Goal: Task Accomplishment & Management: Use online tool/utility

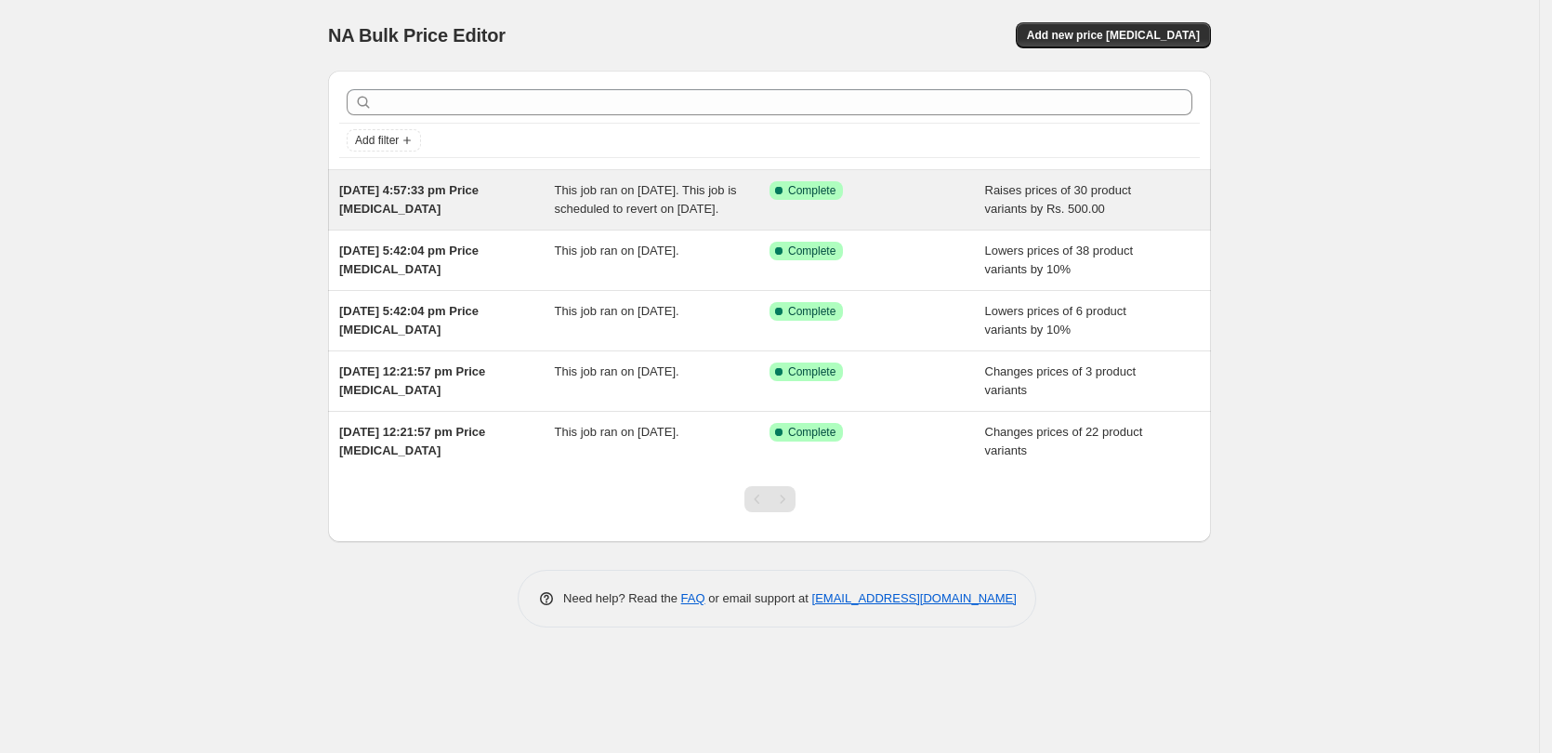
click at [596, 213] on span "This job ran on [DATE]. This job is scheduled to revert on [DATE]." at bounding box center [646, 199] width 182 height 33
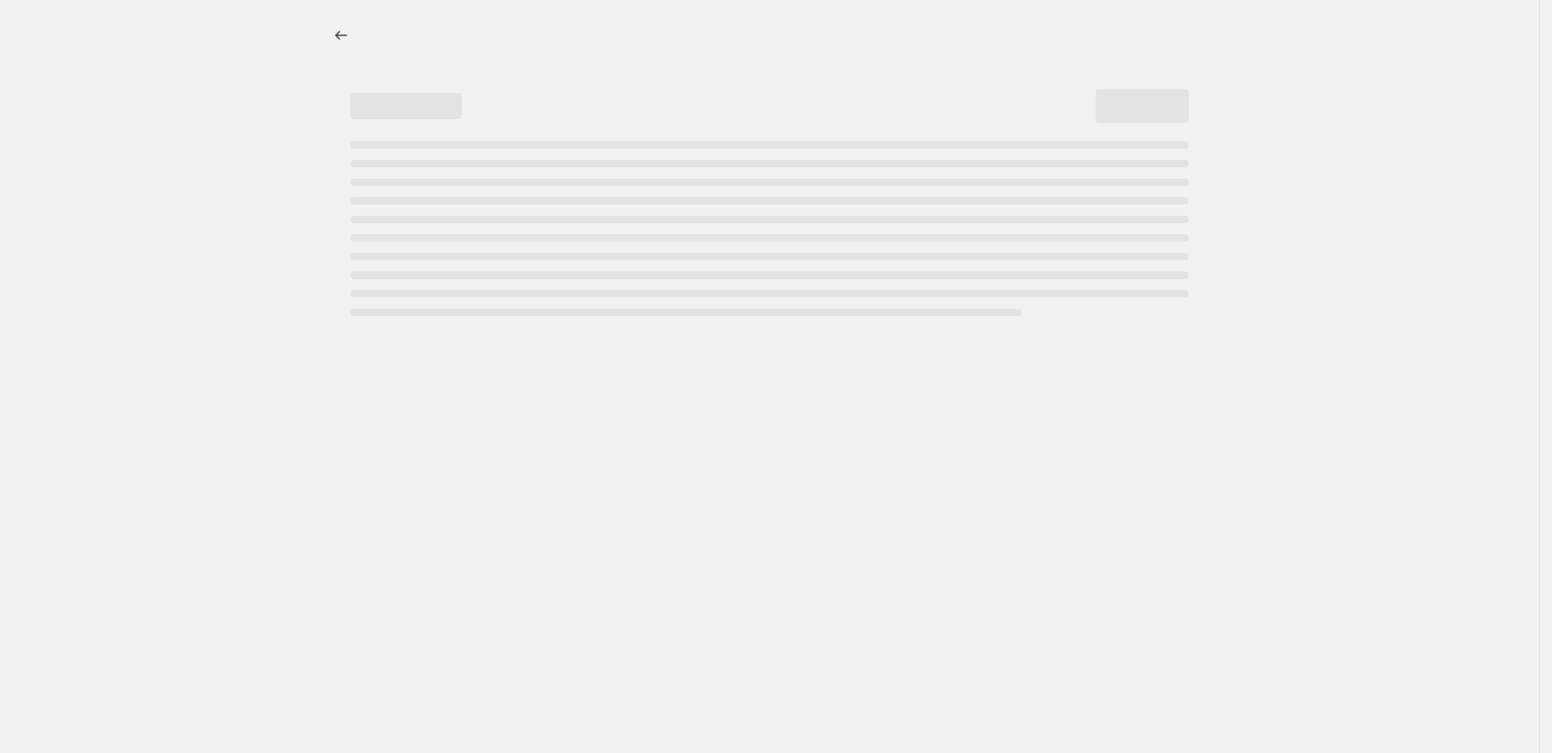
select select "by"
select select "collection"
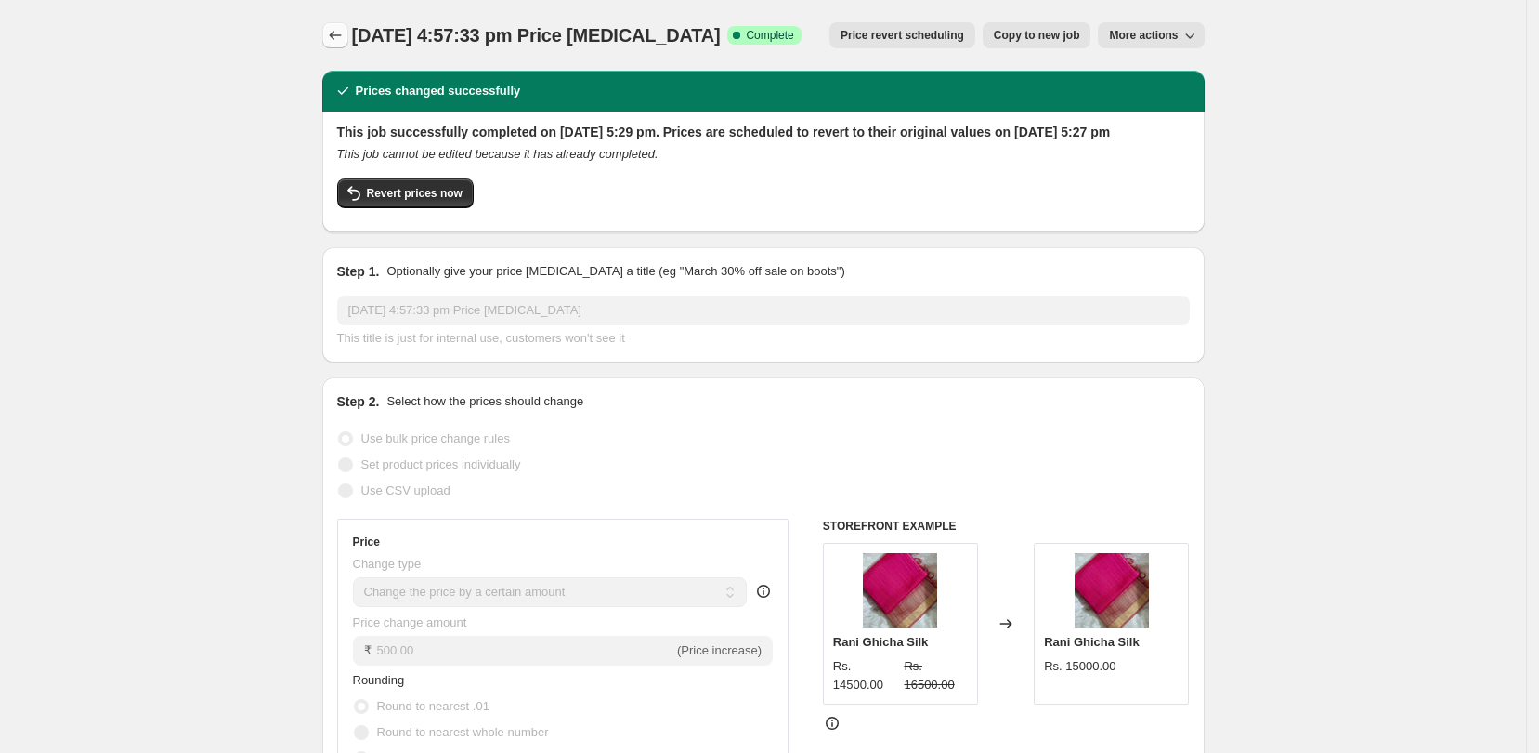
click at [334, 34] on icon "Price change jobs" at bounding box center [335, 35] width 19 height 19
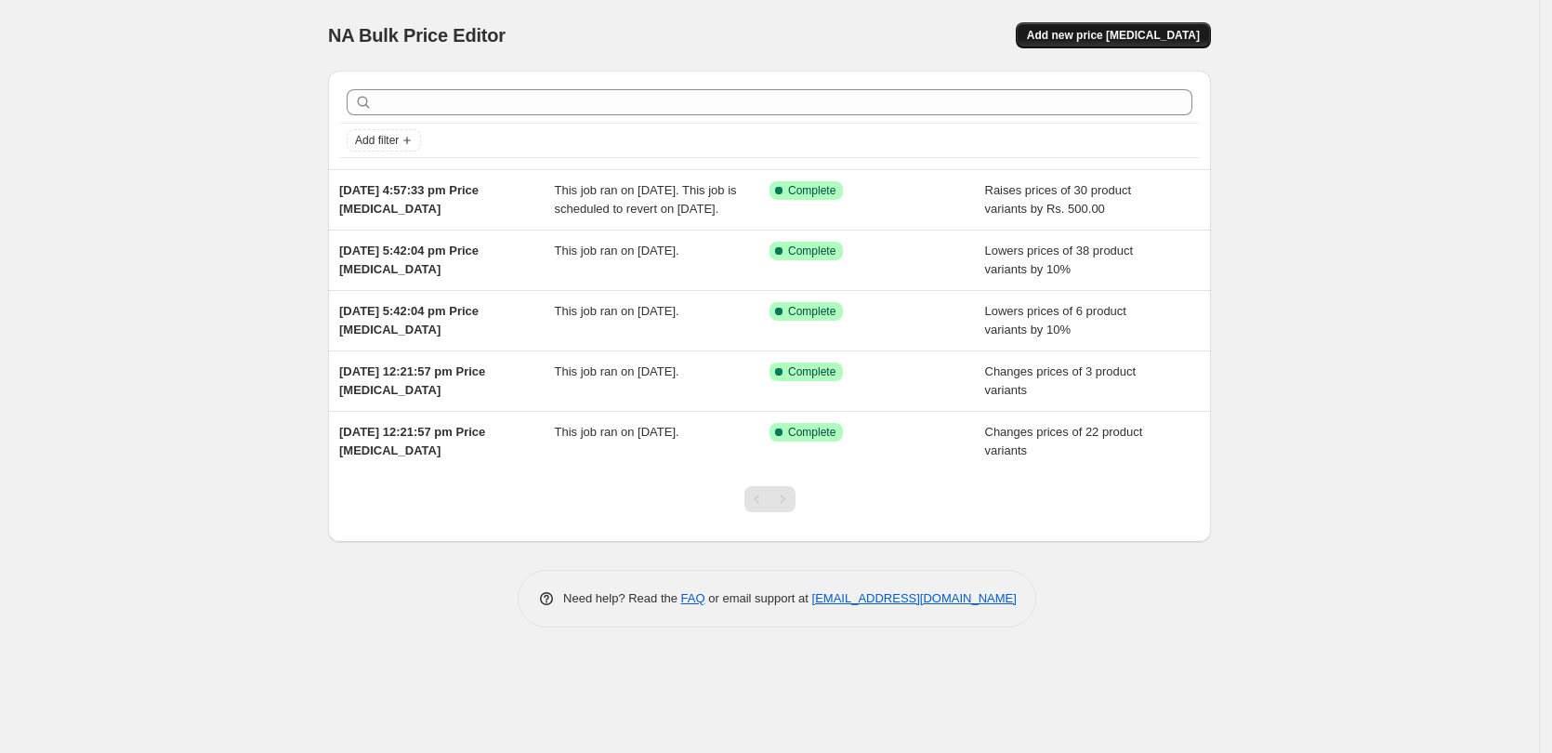
click at [1070, 44] on button "Add new price change job" at bounding box center [1112, 35] width 195 height 26
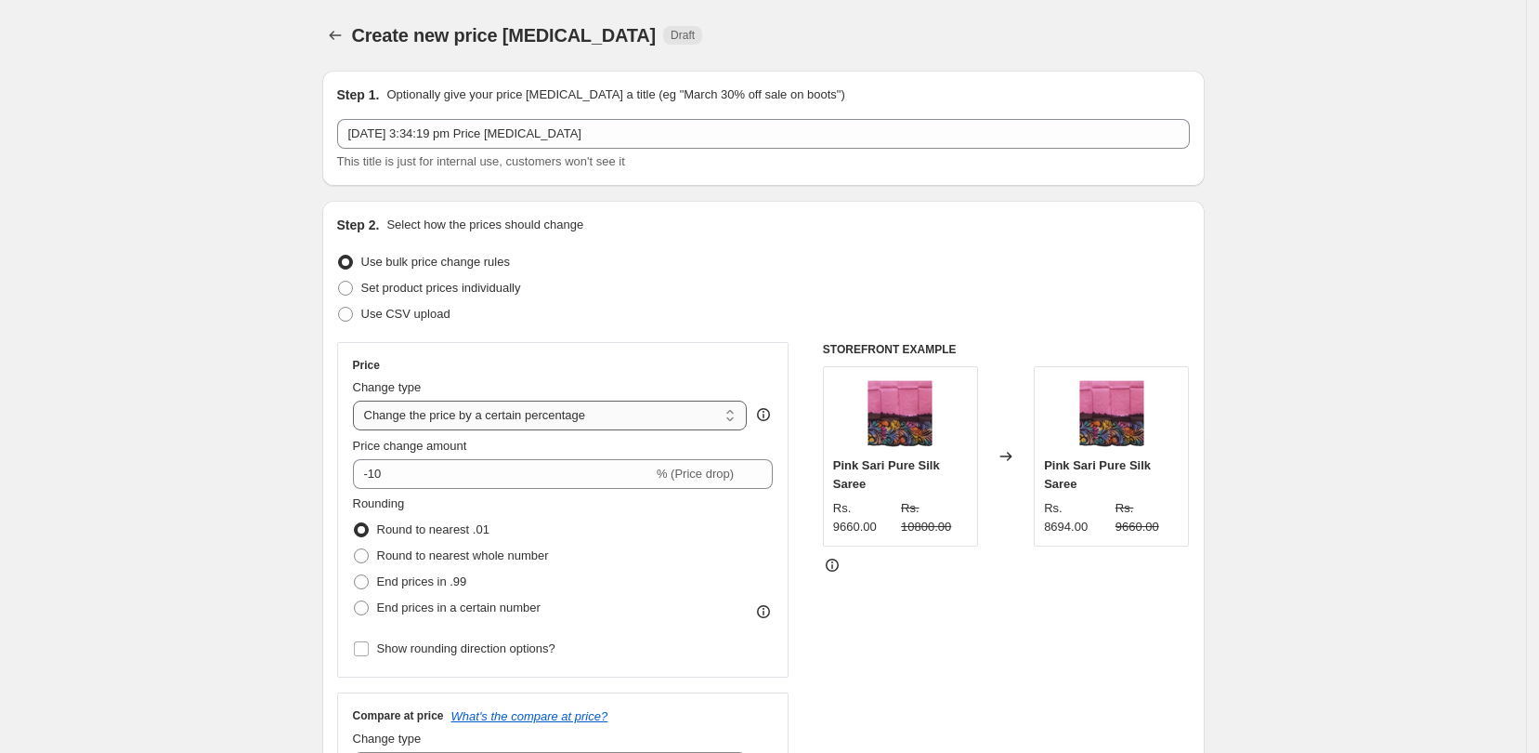
click at [505, 420] on select "Change the price to a certain amount Change the price by a certain amount Chang…" at bounding box center [550, 415] width 395 height 30
select select "by"
click at [359, 400] on select "Change the price to a certain amount Change the price by a certain amount Chang…" at bounding box center [550, 415] width 395 height 30
click at [506, 484] on input "-10.00" at bounding box center [522, 474] width 291 height 30
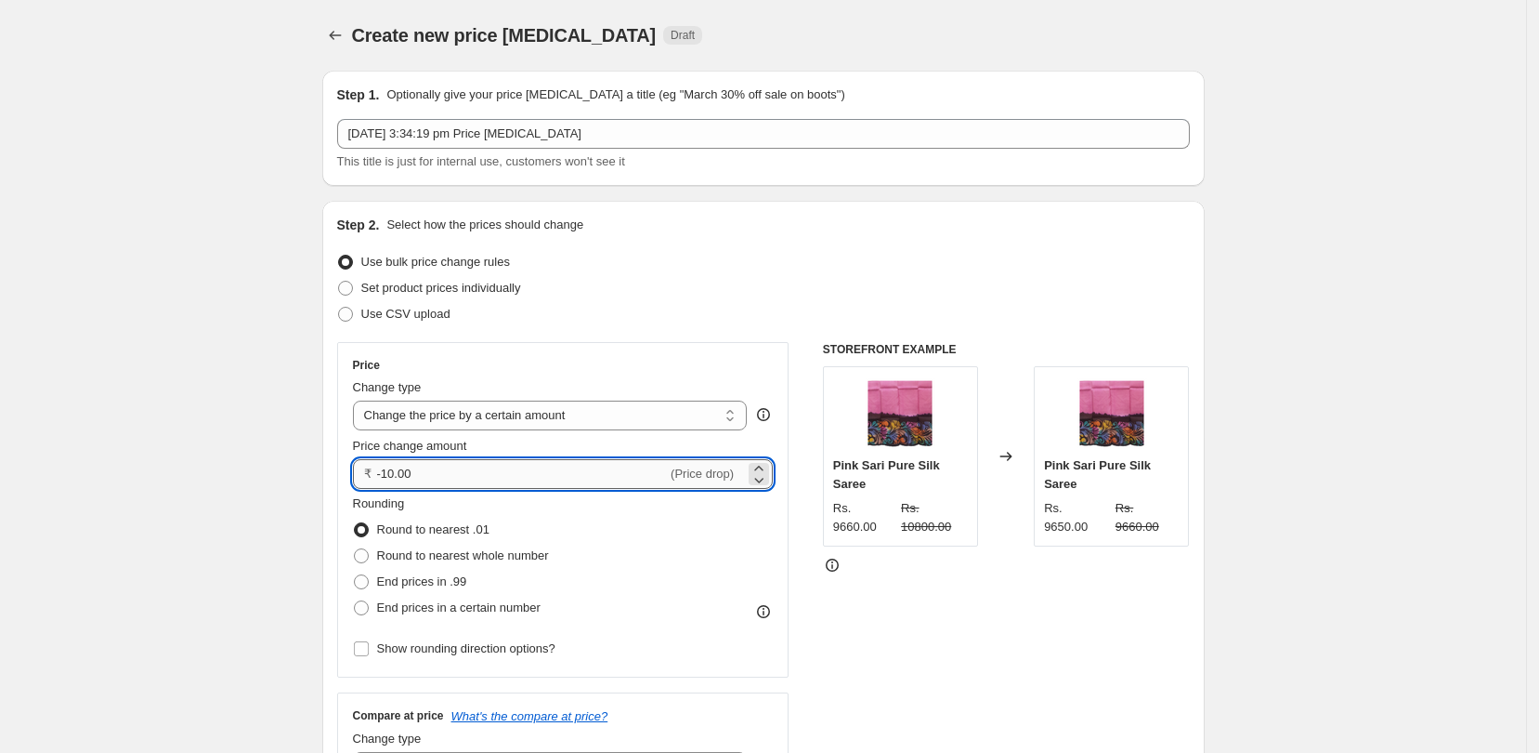
click at [506, 484] on input "-10.00" at bounding box center [522, 474] width 291 height 30
type input "500.00"
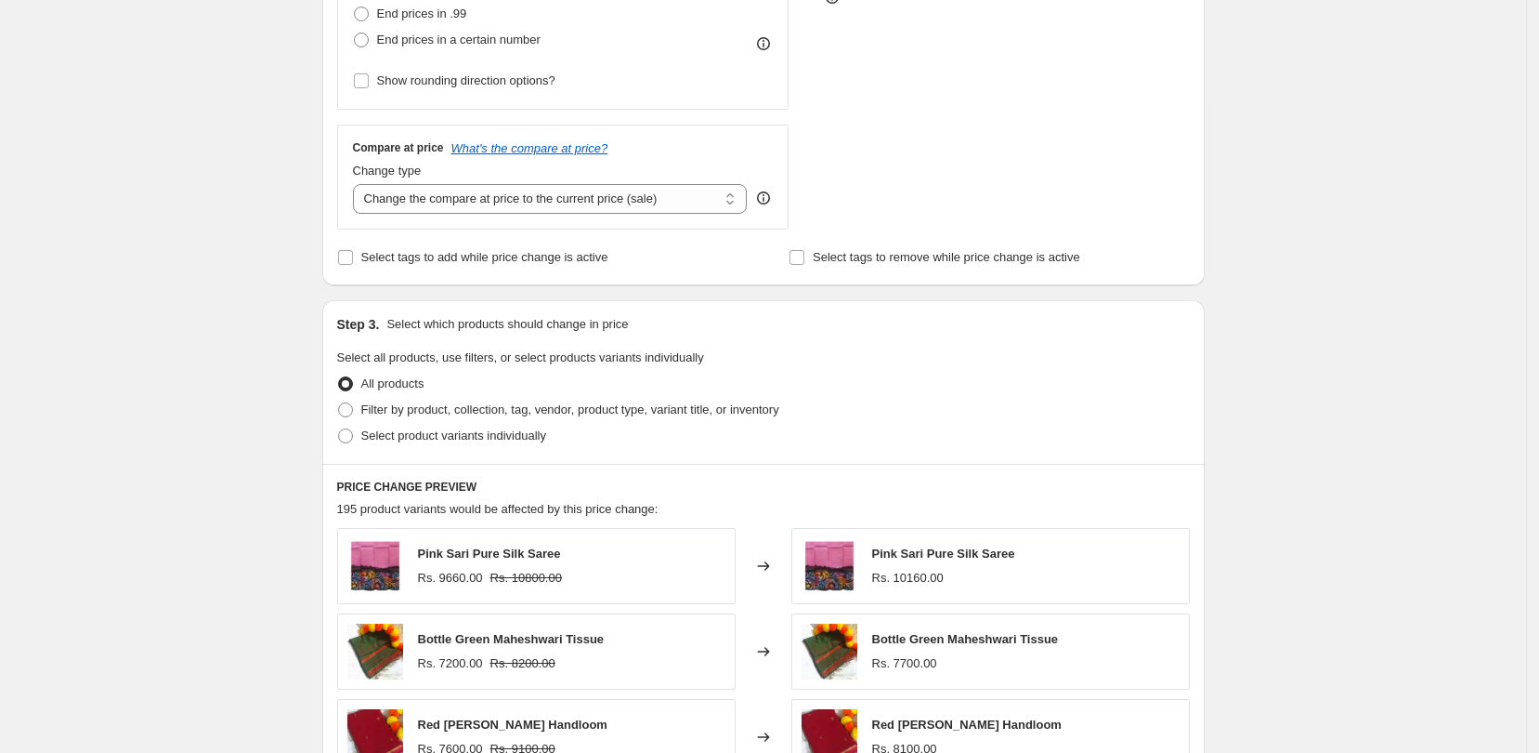
scroll to position [606, 0]
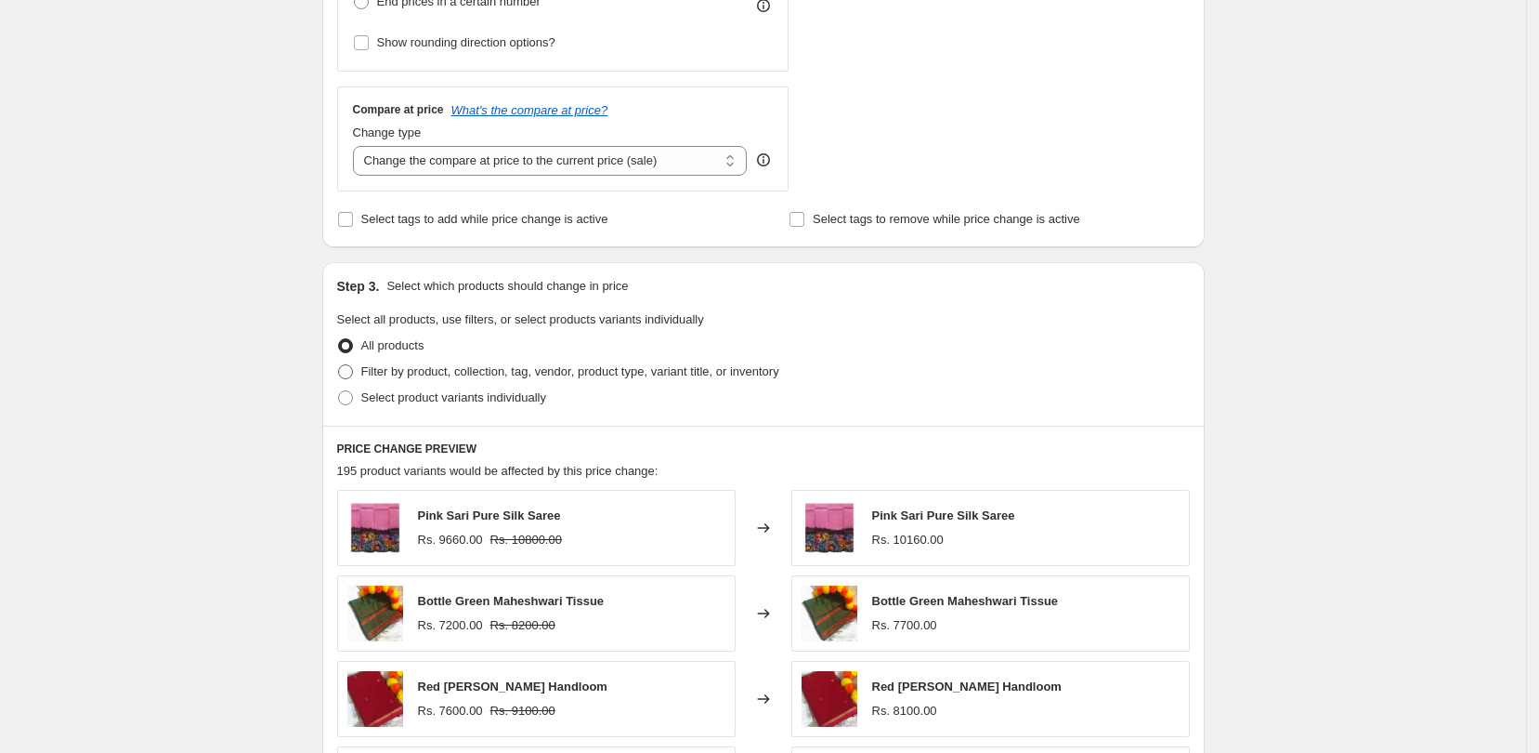
click at [350, 374] on span at bounding box center [345, 371] width 15 height 15
click at [339, 365] on input "Filter by product, collection, tag, vendor, product type, variant title, or inv…" at bounding box center [338, 364] width 1 height 1
radio input "true"
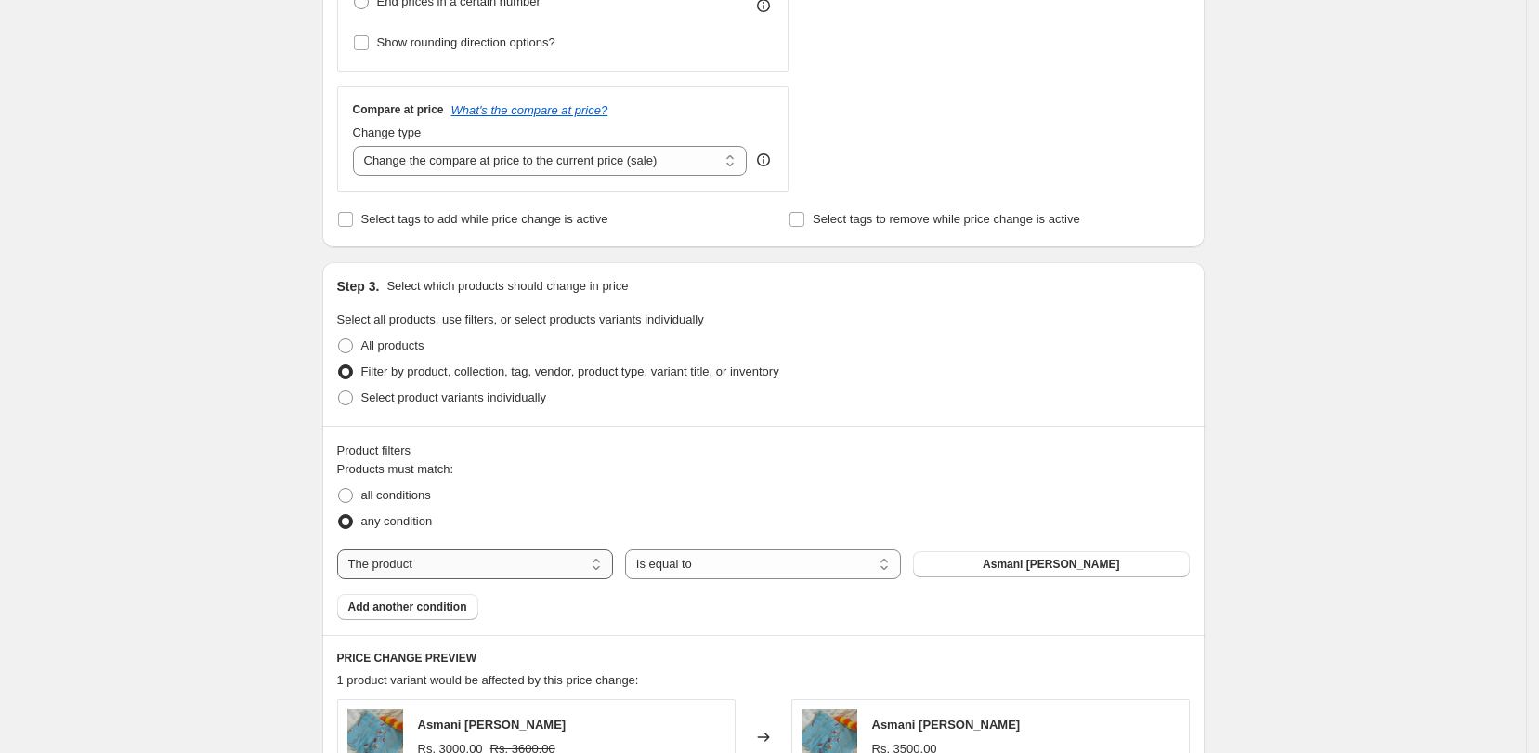
click at [566, 557] on select "The product The product's collection The product's tag The product's vendor The…" at bounding box center [475, 564] width 276 height 30
select select "collection"
click at [1109, 564] on button "Featured Products" at bounding box center [1051, 564] width 276 height 26
click at [439, 611] on span "Add another condition" at bounding box center [407, 606] width 119 height 15
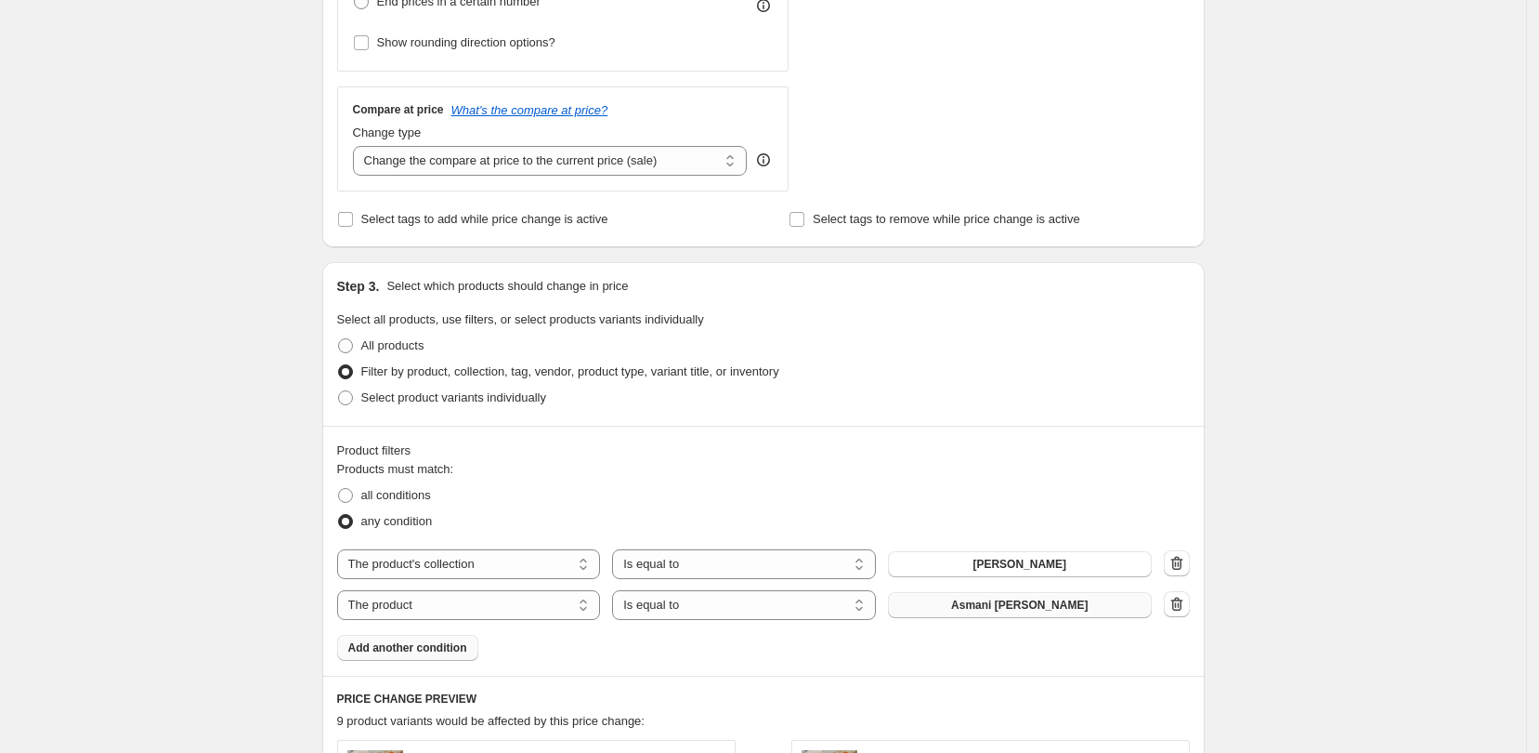
click at [1115, 599] on button "Asmani Kesh Kantha" at bounding box center [1020, 605] width 264 height 26
click at [457, 605] on select "The product The product's collection The product's tag The product's vendor The…" at bounding box center [469, 605] width 264 height 30
select select "collection"
click at [1120, 612] on button "Featured Products" at bounding box center [1020, 605] width 264 height 26
click at [439, 657] on button "Add another condition" at bounding box center [407, 648] width 141 height 26
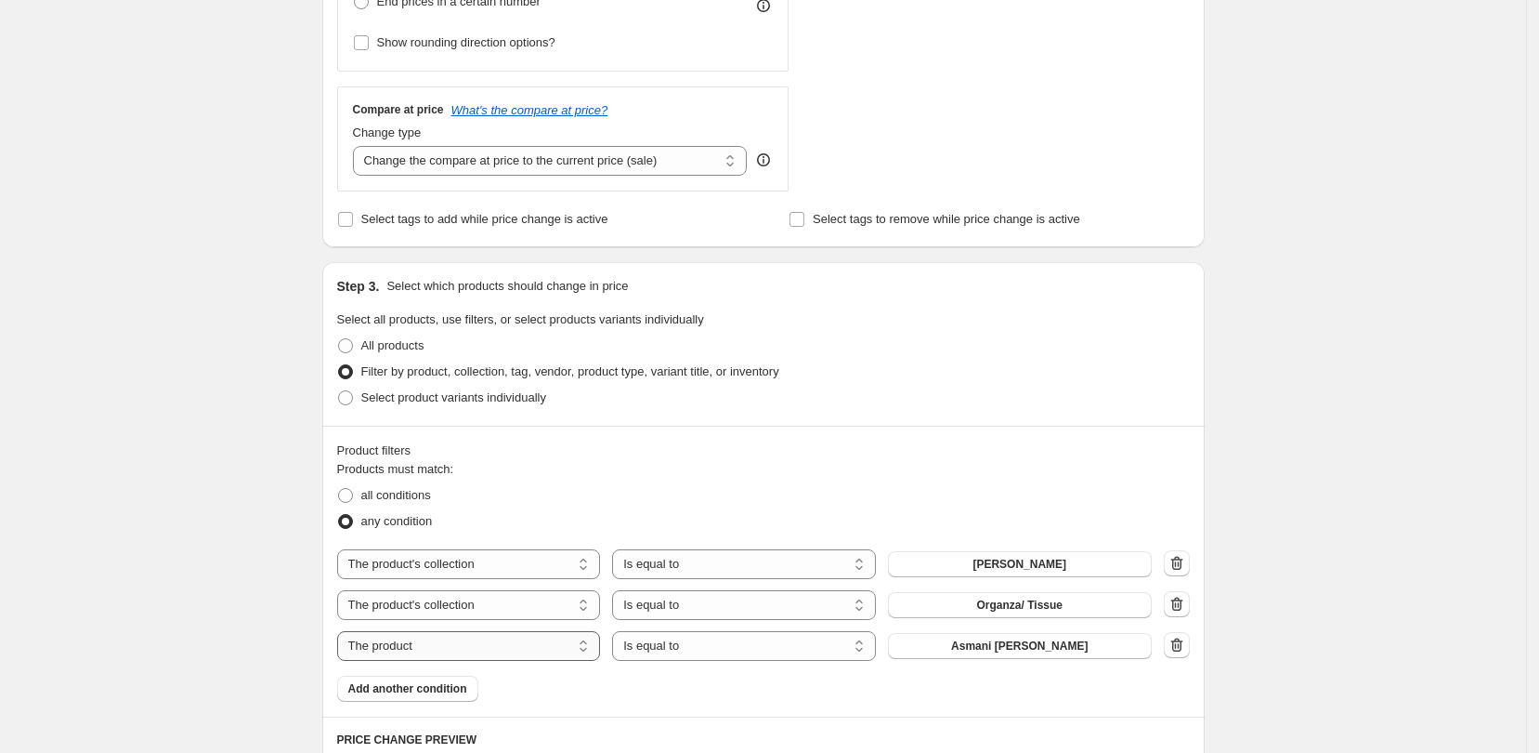
click at [531, 645] on select "The product The product's collection The product's tag The product's vendor The…" at bounding box center [469, 646] width 264 height 30
select select "collection"
click at [1126, 643] on button "Featured Products" at bounding box center [1020, 646] width 264 height 26
click at [452, 688] on span "Add another condition" at bounding box center [407, 688] width 119 height 15
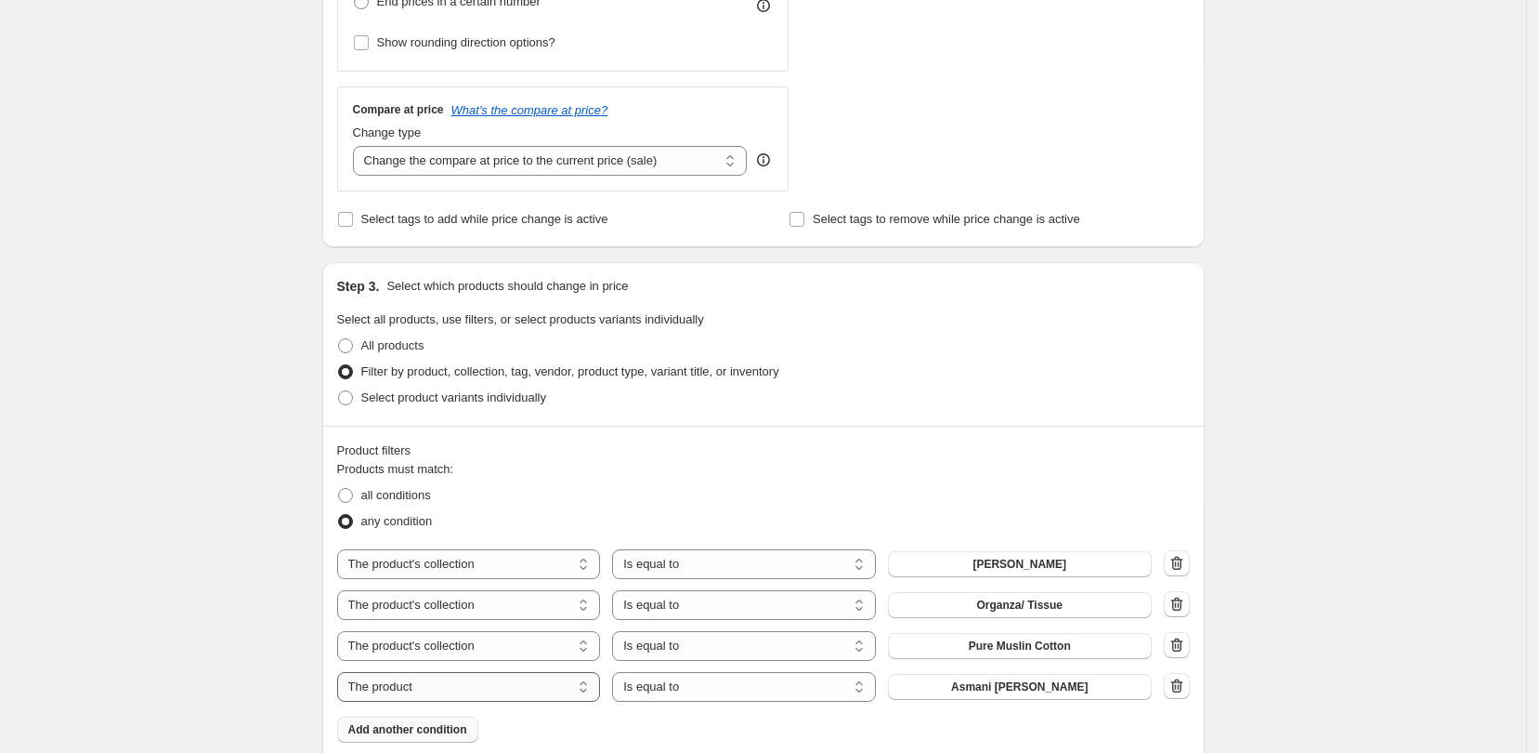
click at [594, 688] on select "The product The product's collection The product's tag The product's vendor The…" at bounding box center [469, 687] width 264 height 30
select select "collection"
click at [1113, 682] on button "Featured Products" at bounding box center [1020, 687] width 264 height 26
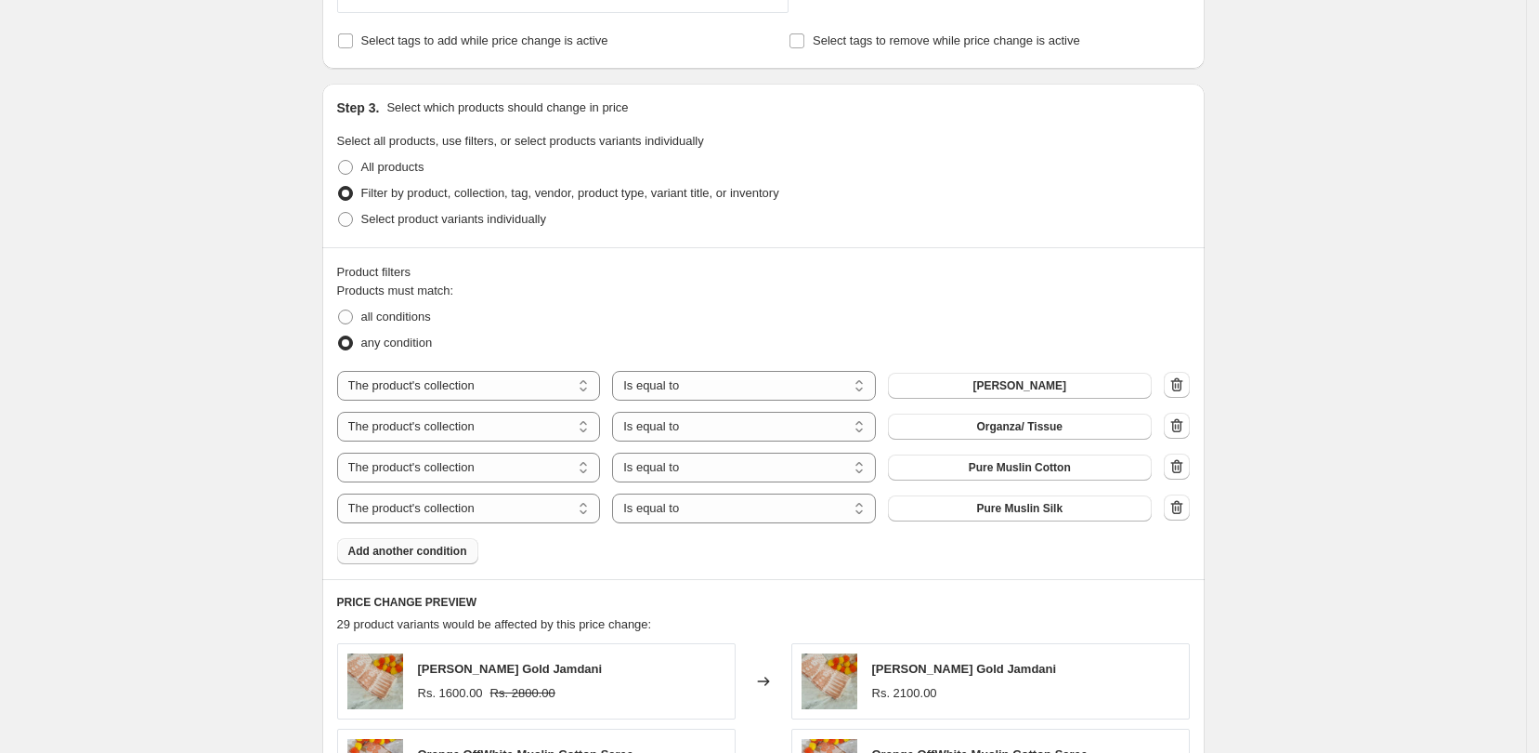
scroll to position [781, 0]
click at [448, 559] on span "Add another condition" at bounding box center [407, 553] width 119 height 15
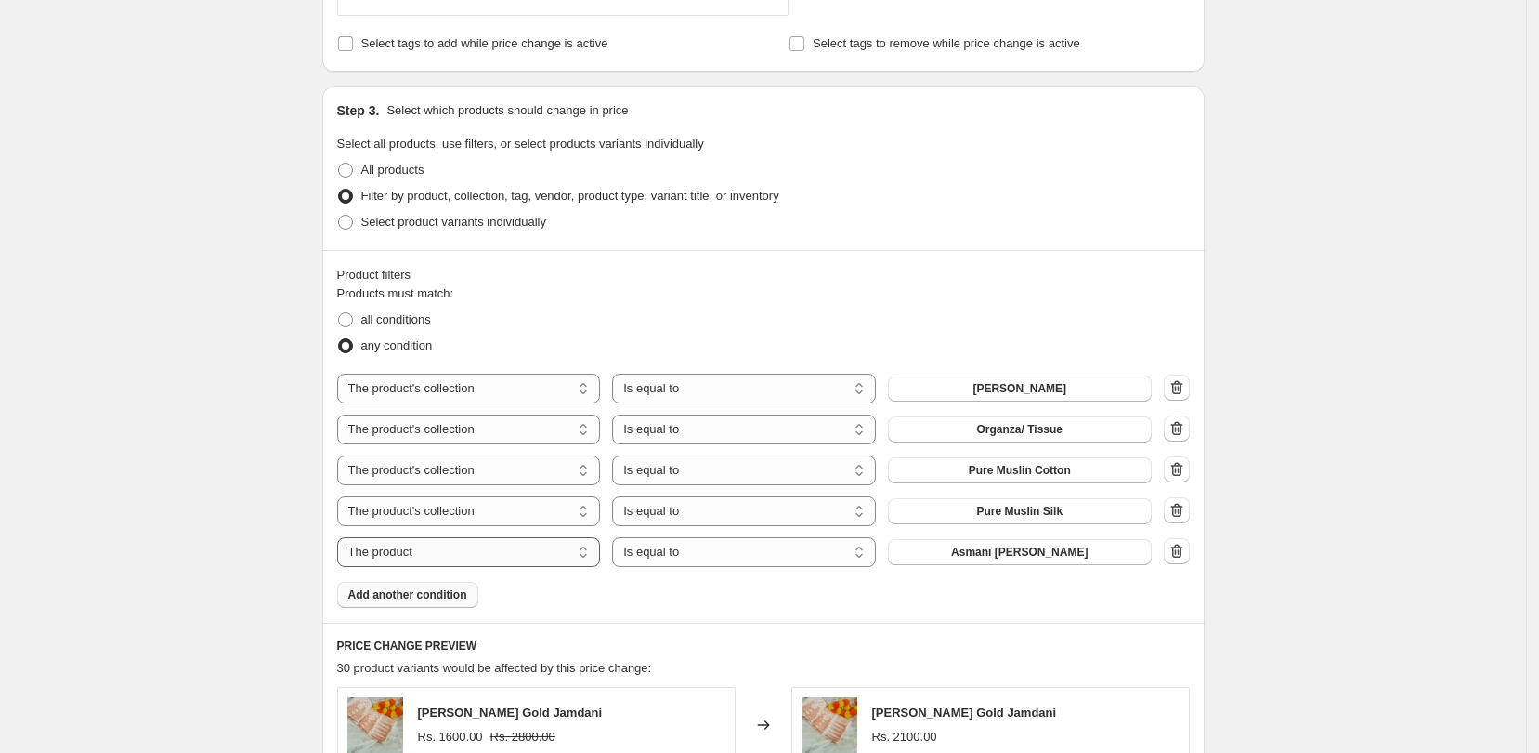
click at [531, 549] on select "The product The product's collection The product's tag The product's vendor The…" at bounding box center [469, 552] width 264 height 30
select select "collection"
click at [1117, 551] on button "Featured Products" at bounding box center [1020, 552] width 264 height 26
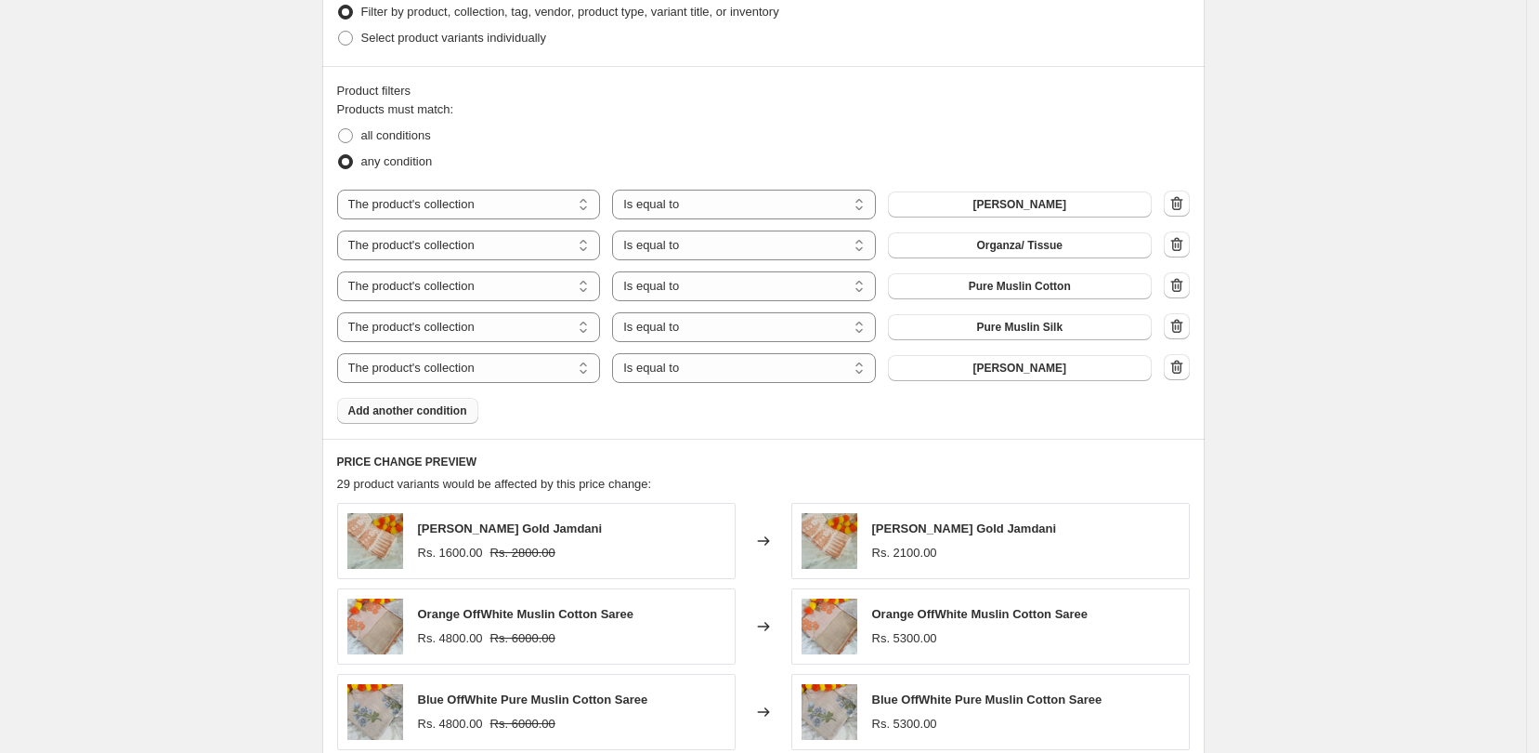
scroll to position [1478, 0]
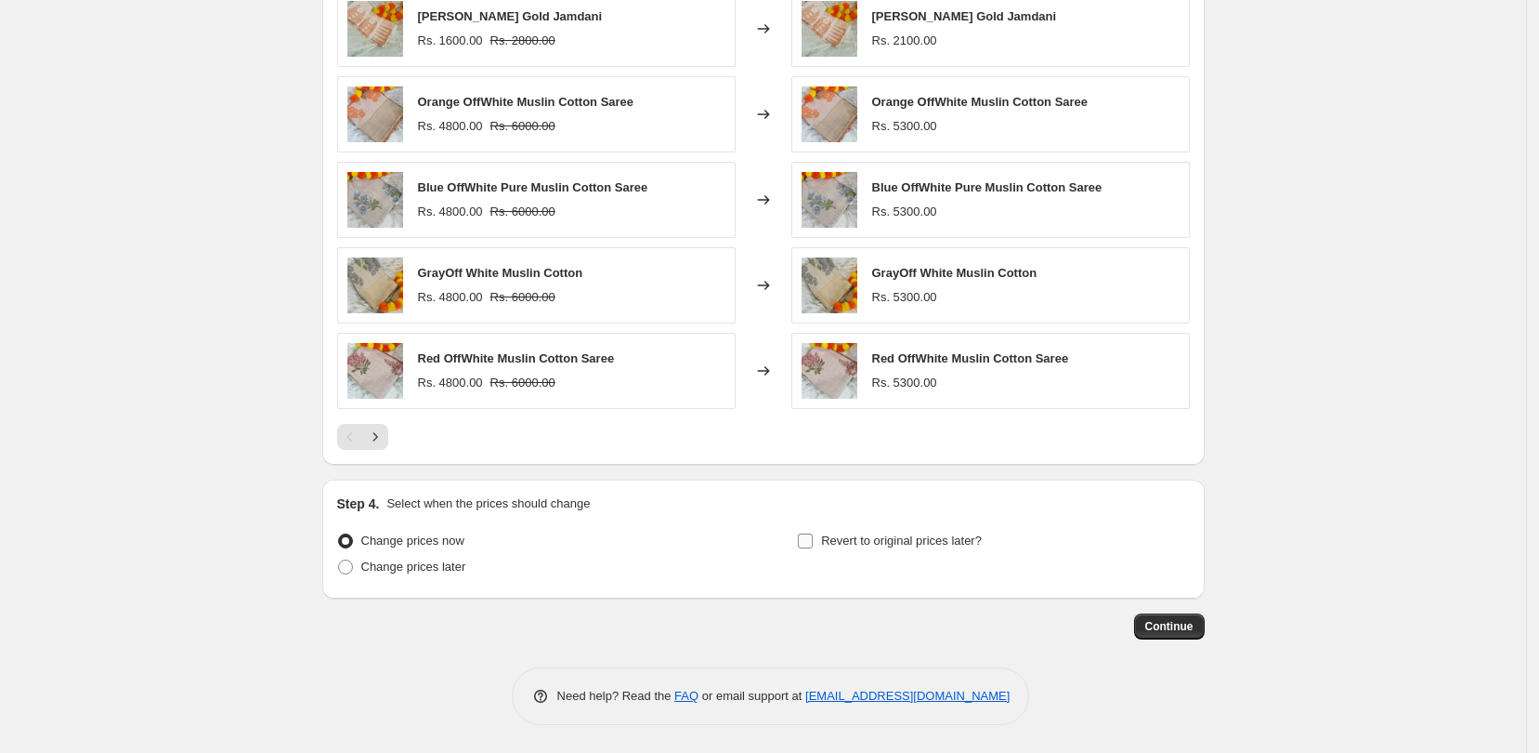
click at [813, 545] on input "Revert to original prices later?" at bounding box center [805, 540] width 15 height 15
checkbox input "true"
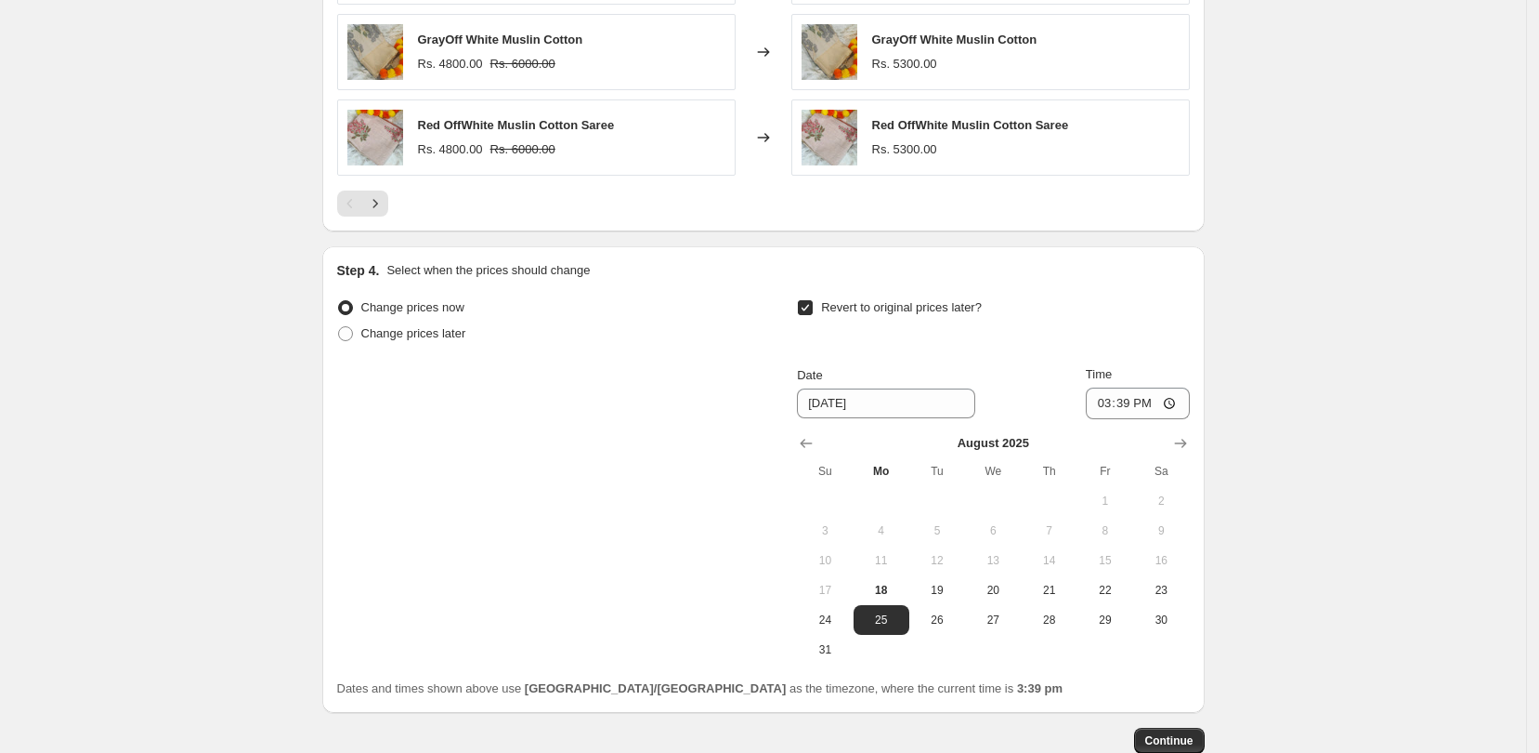
scroll to position [1826, 0]
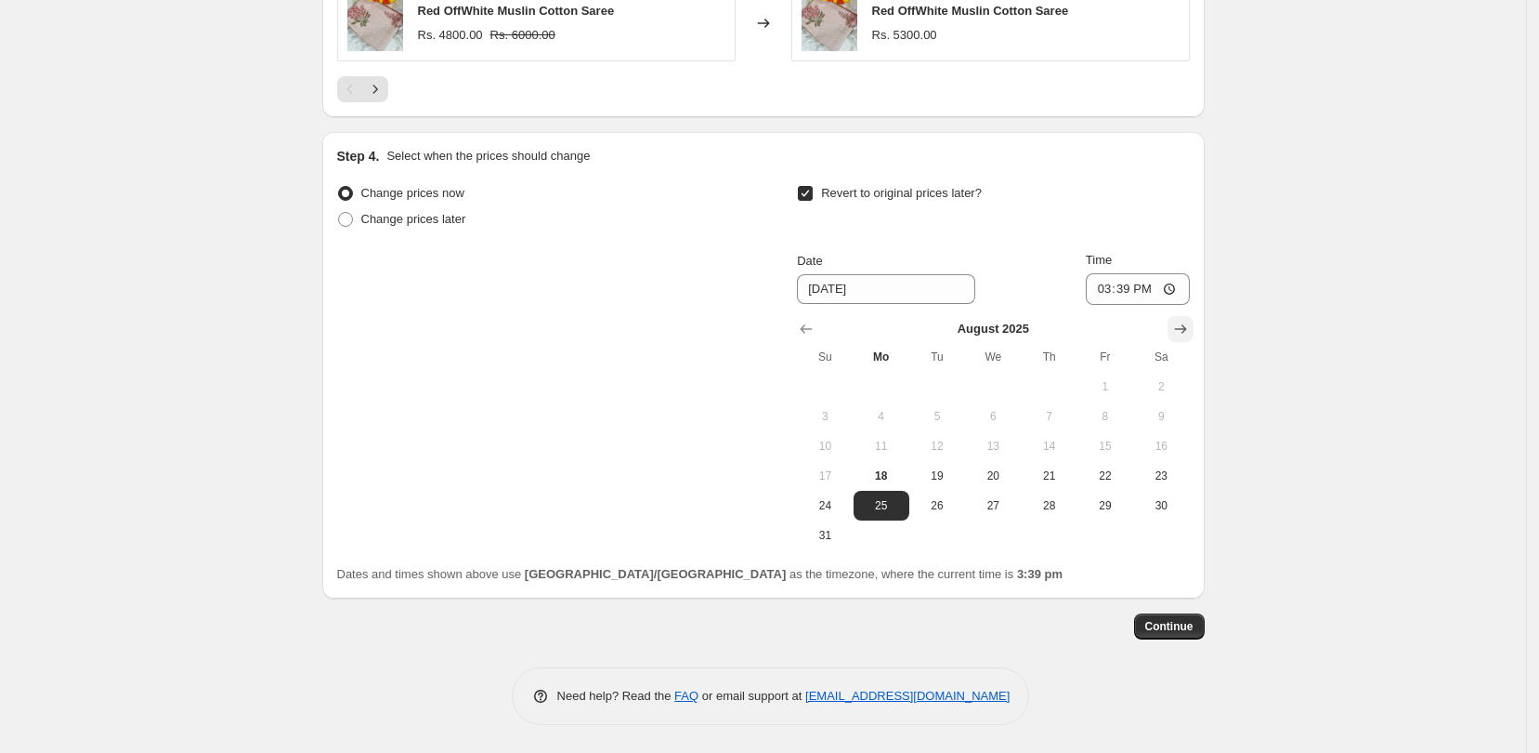
click at [1190, 331] on icon "Show next month, September 2025" at bounding box center [1181, 329] width 19 height 19
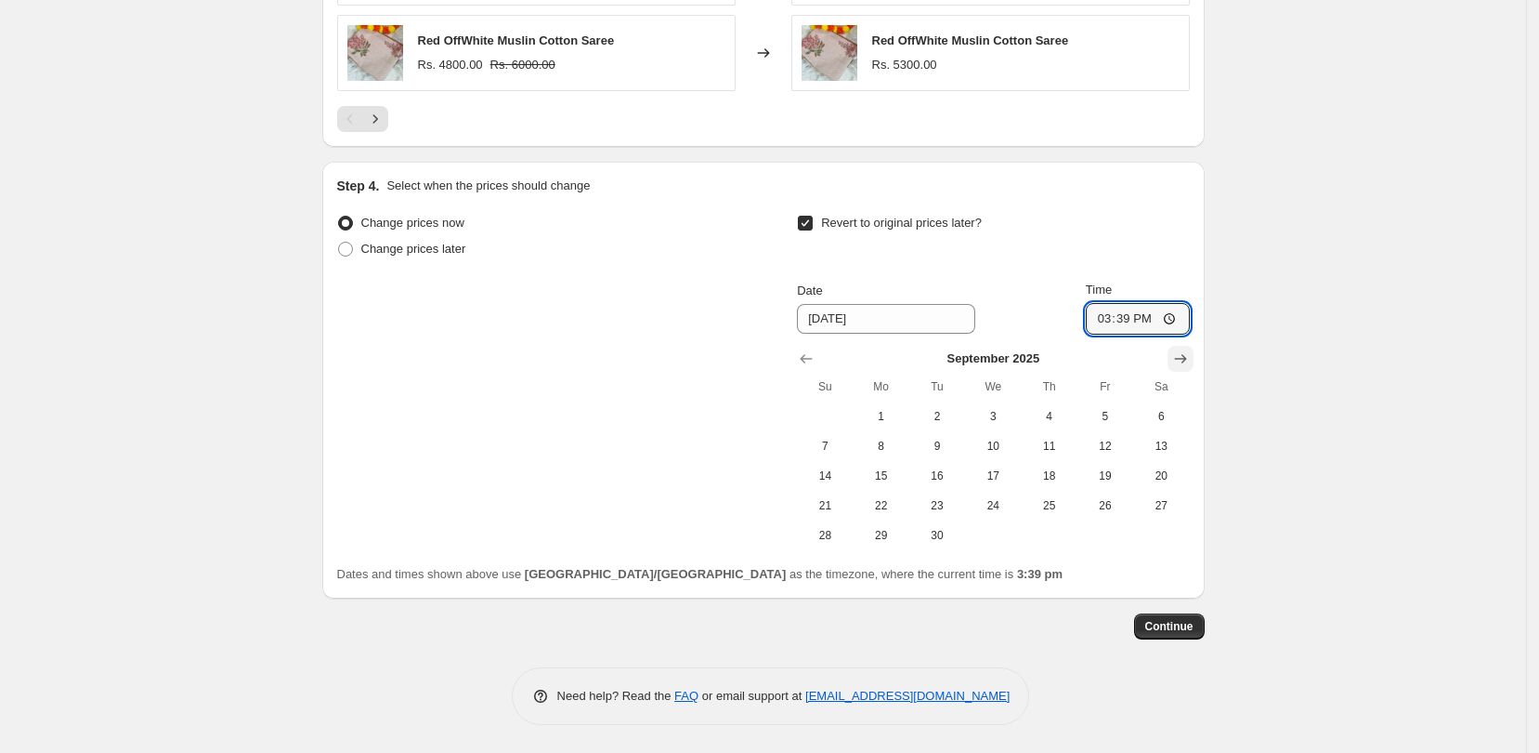
click at [1190, 331] on input "15:39" at bounding box center [1138, 319] width 104 height 32
click at [1186, 359] on icon "Show next month, October 2025" at bounding box center [1180, 358] width 12 height 9
click at [1120, 528] on span "31" at bounding box center [1105, 535] width 41 height 15
type input "10/31/2025"
click at [1113, 531] on span "31" at bounding box center [1105, 535] width 41 height 15
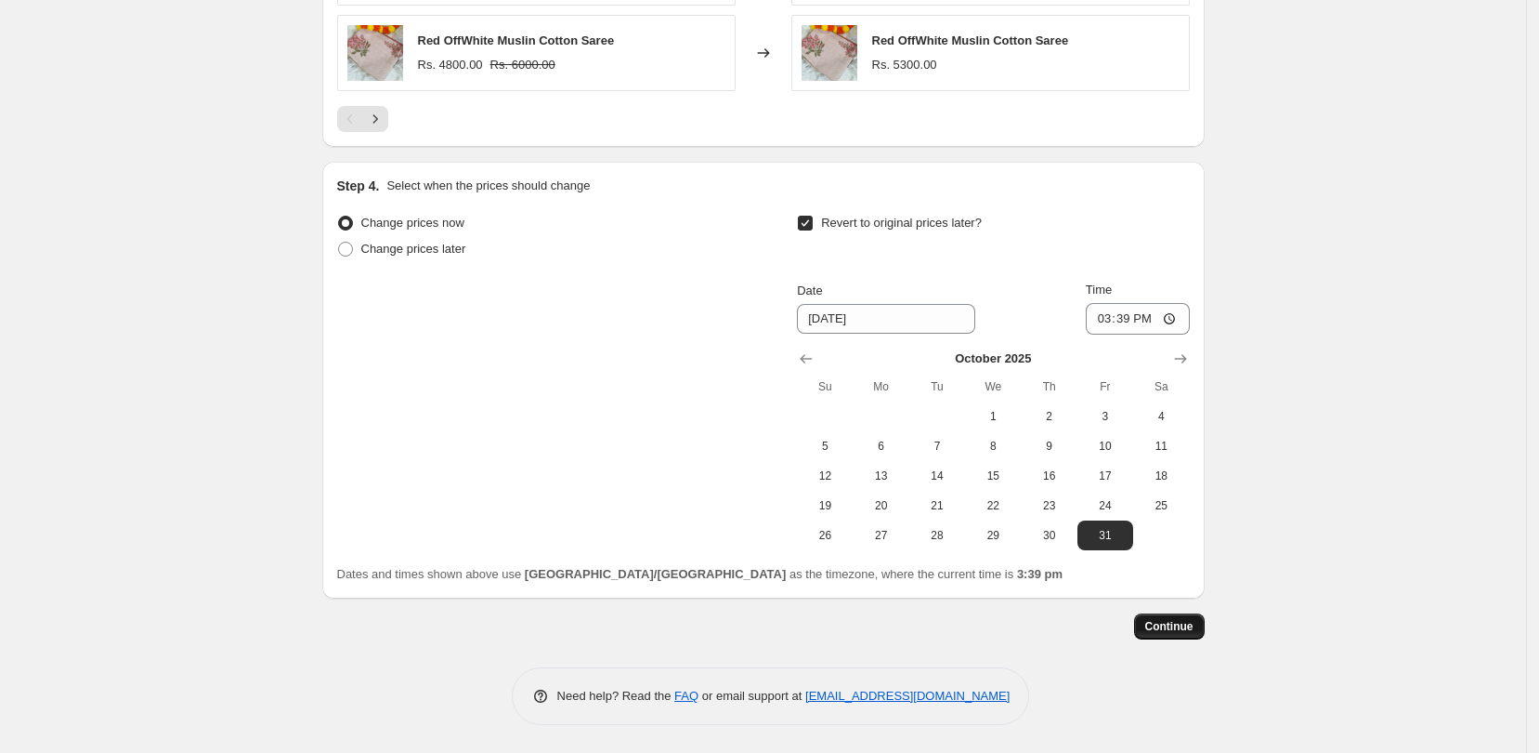
click at [1185, 622] on span "Continue" at bounding box center [1170, 626] width 48 height 15
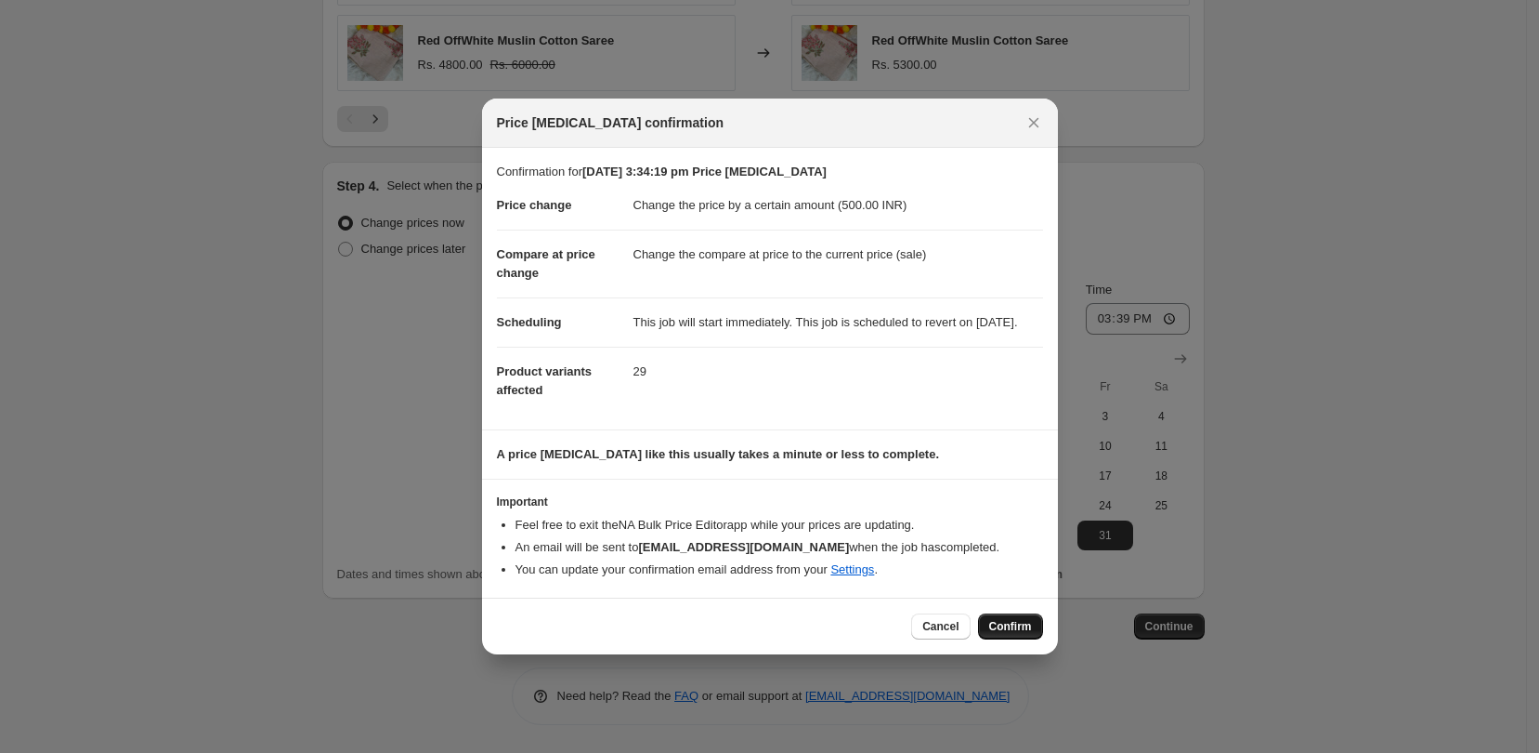
click at [1009, 627] on button "Confirm" at bounding box center [1010, 626] width 65 height 26
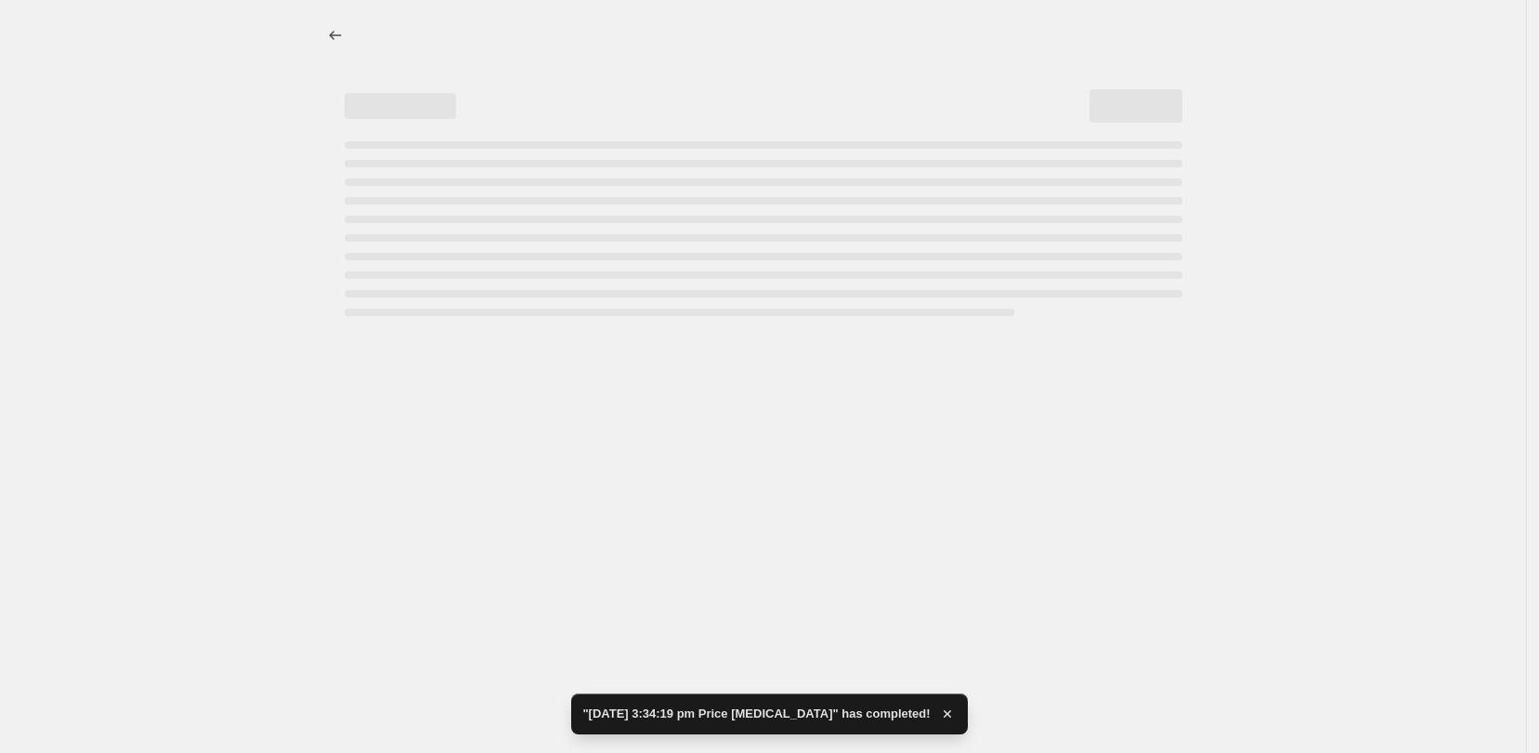
select select "by"
select select "collection"
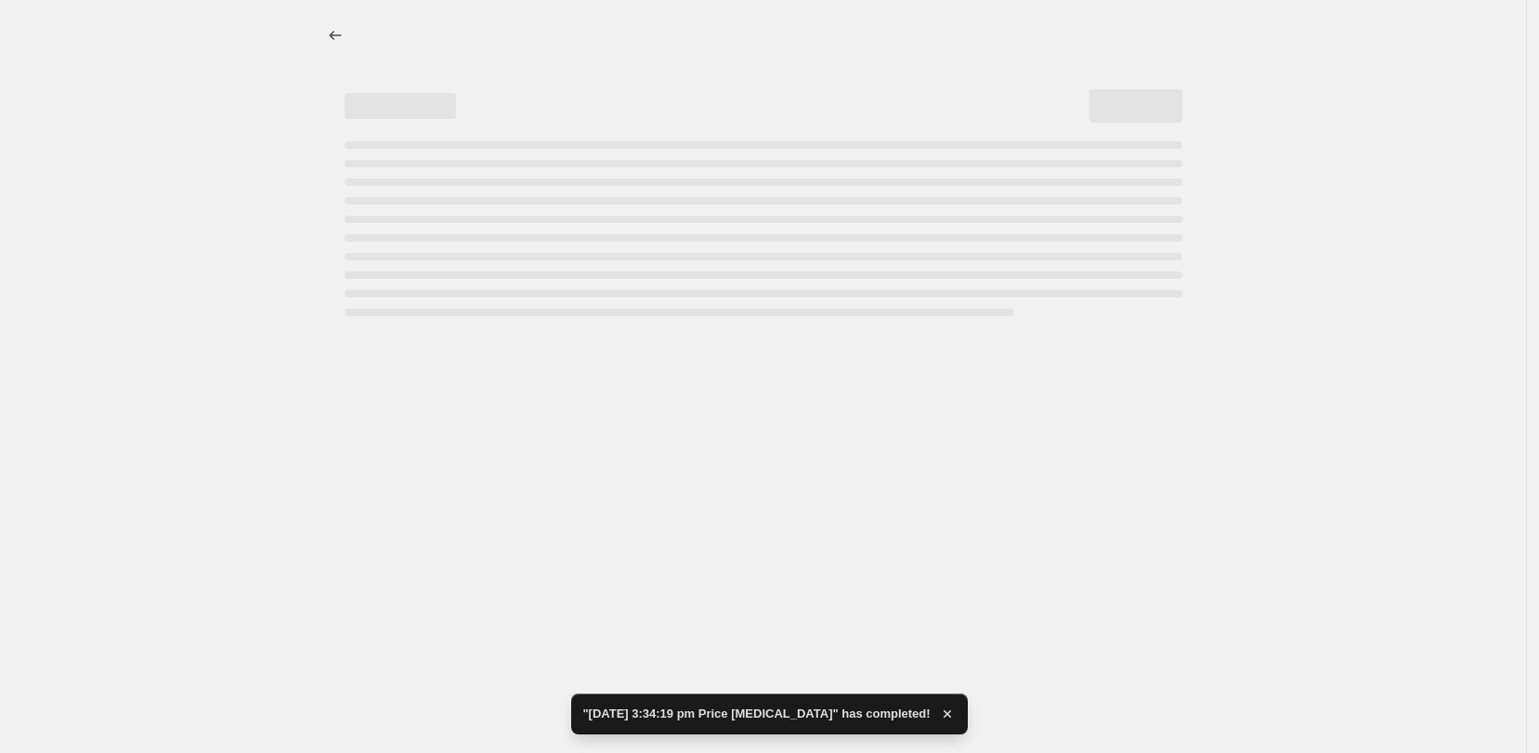
select select "collection"
